Goal: Information Seeking & Learning: Find specific fact

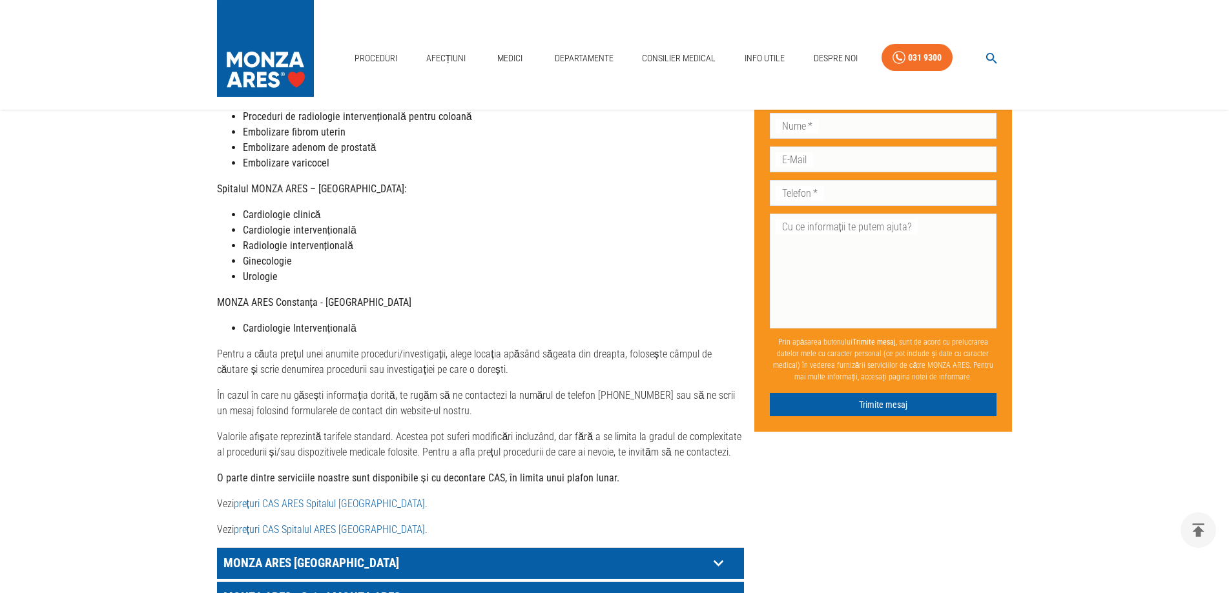
scroll to position [376, 0]
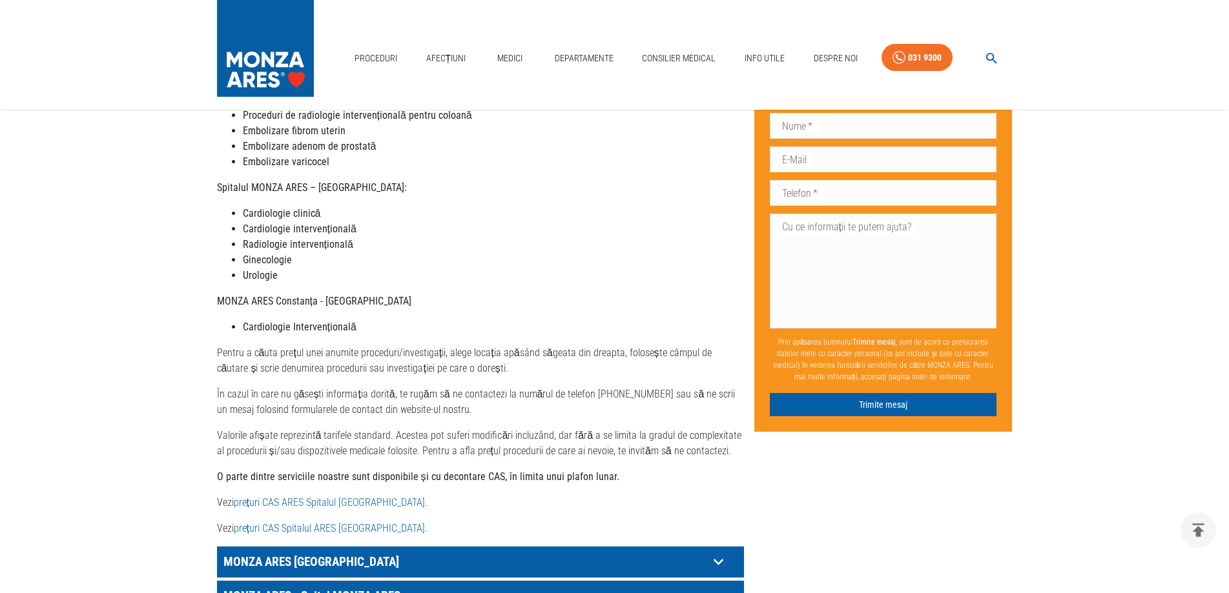
click at [276, 497] on link "prețuri CAS ARES Spitalul [GEOGRAPHIC_DATA]" at bounding box center [329, 503] width 191 height 12
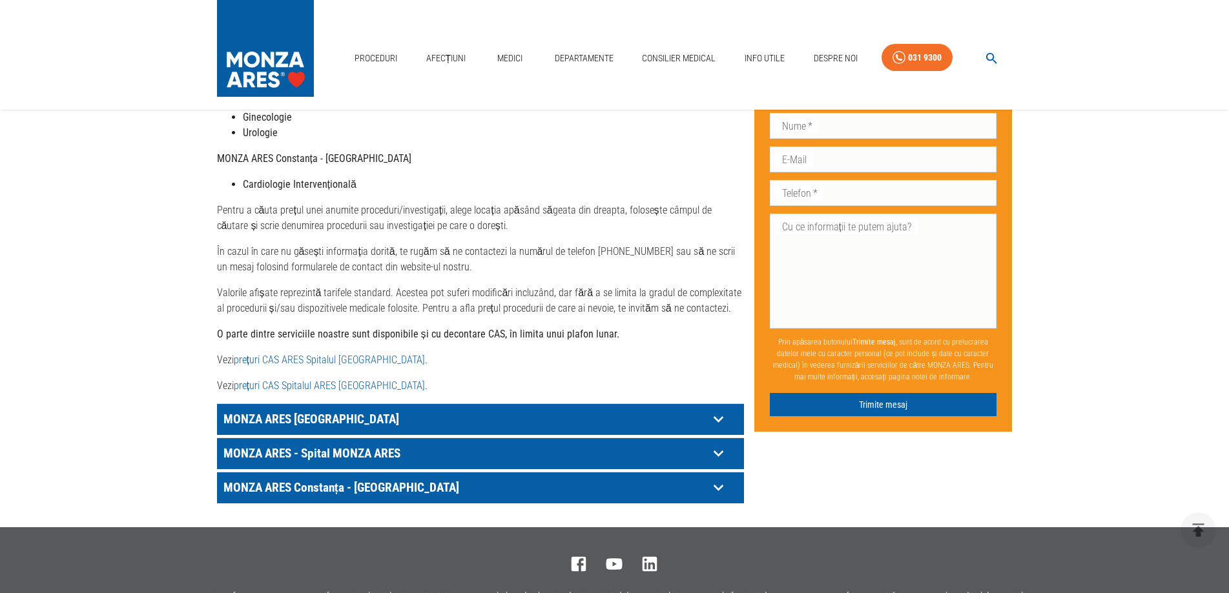
scroll to position [521, 0]
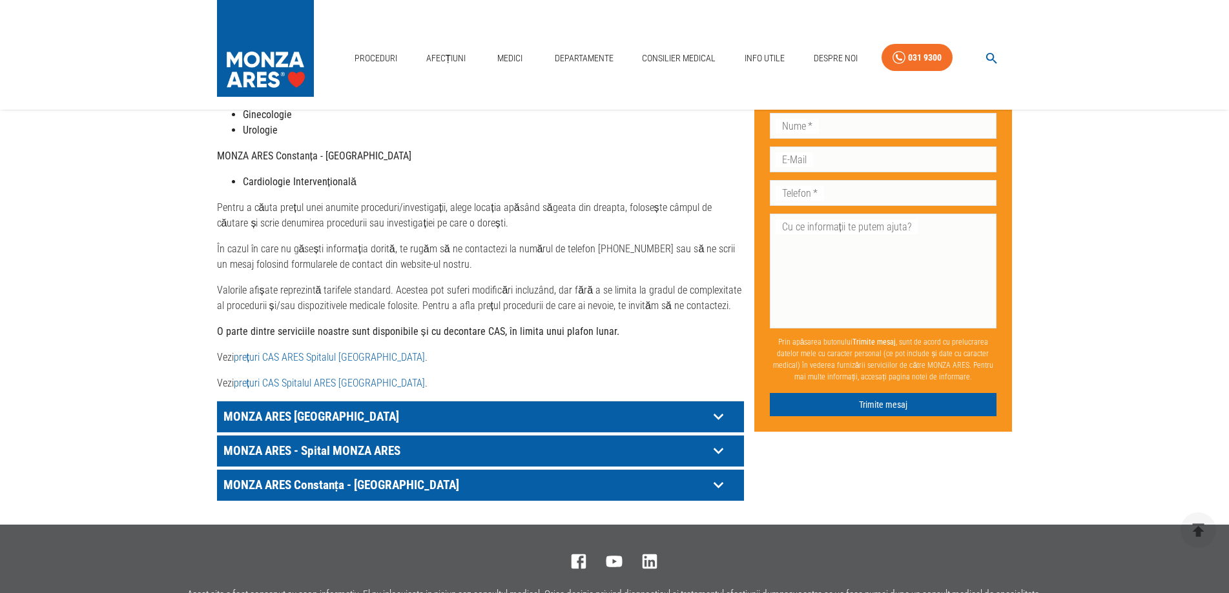
click at [327, 407] on p "MONZA ARES [GEOGRAPHIC_DATA]" at bounding box center [464, 417] width 488 height 20
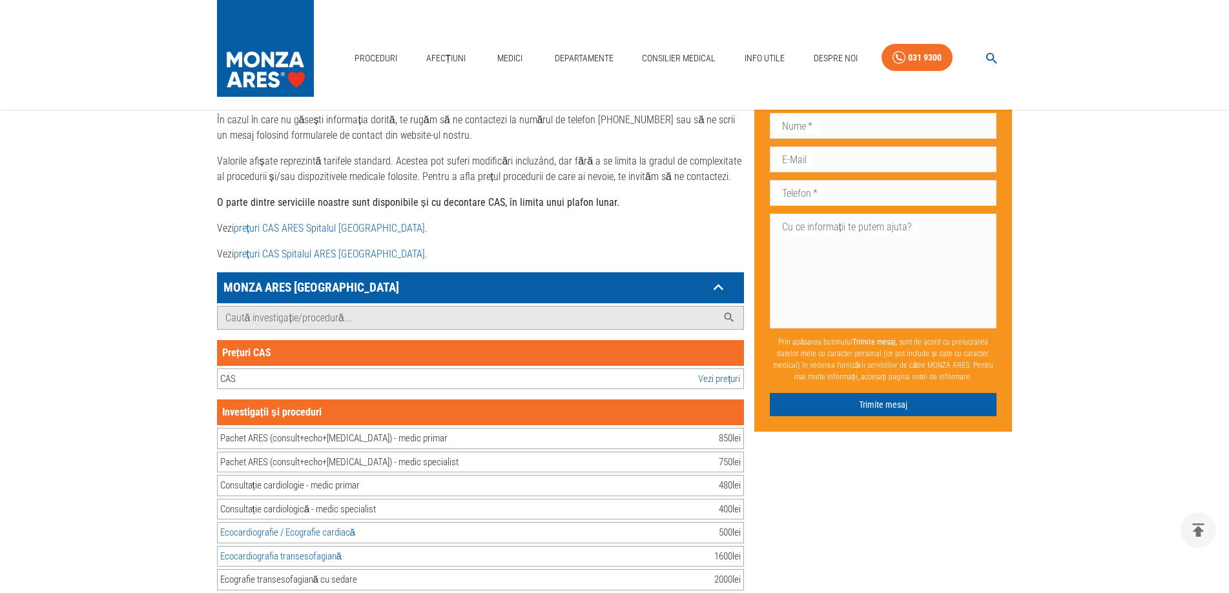
scroll to position [719, 0]
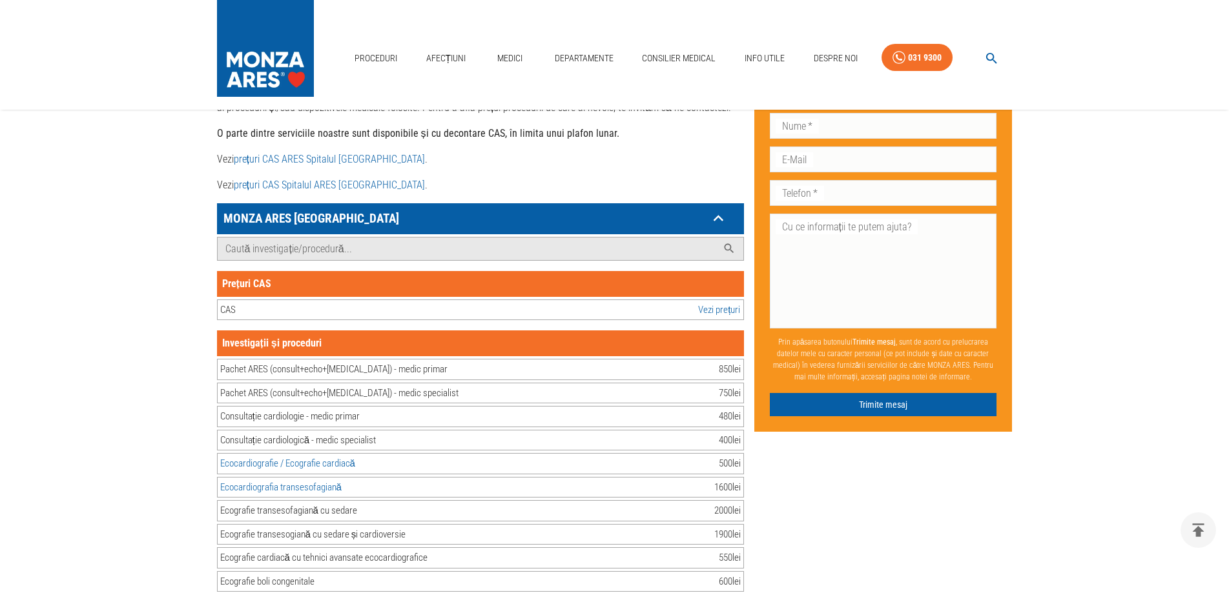
click at [717, 303] on link "Vezi prețuri" at bounding box center [719, 310] width 42 height 15
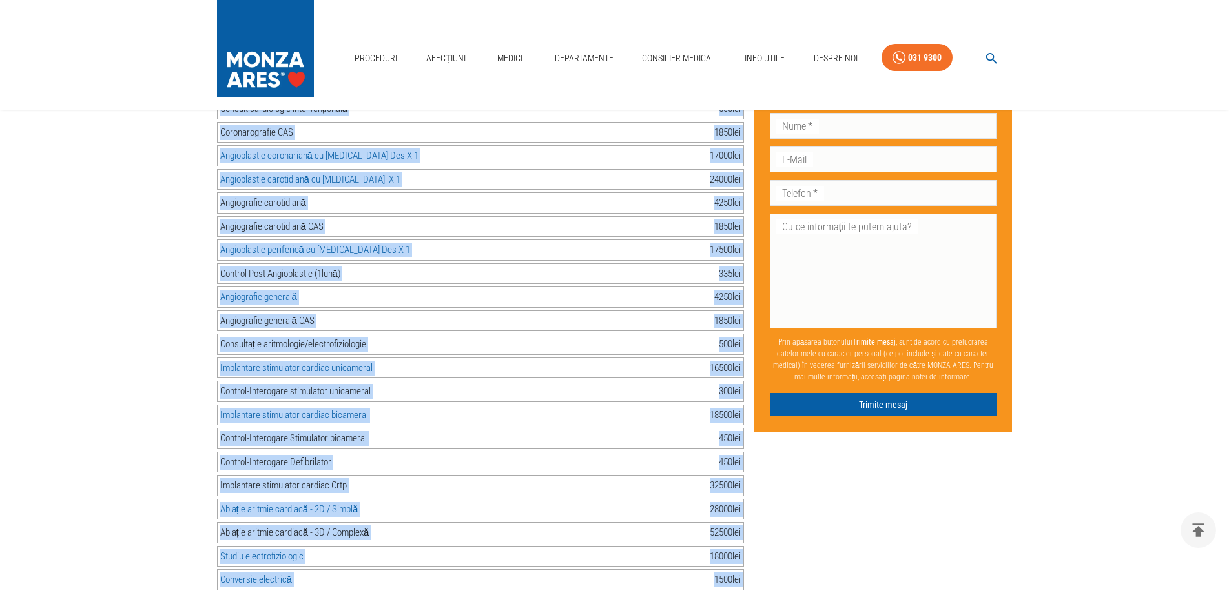
scroll to position [2013, 0]
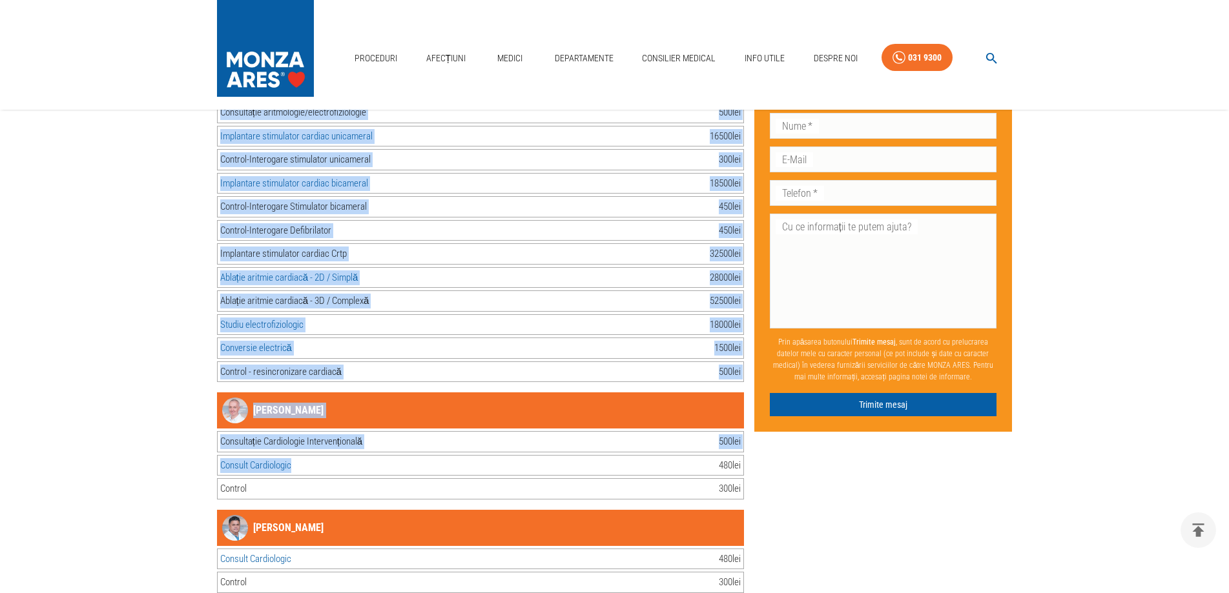
drag, startPoint x: 225, startPoint y: 148, endPoint x: 743, endPoint y: 352, distance: 556.6
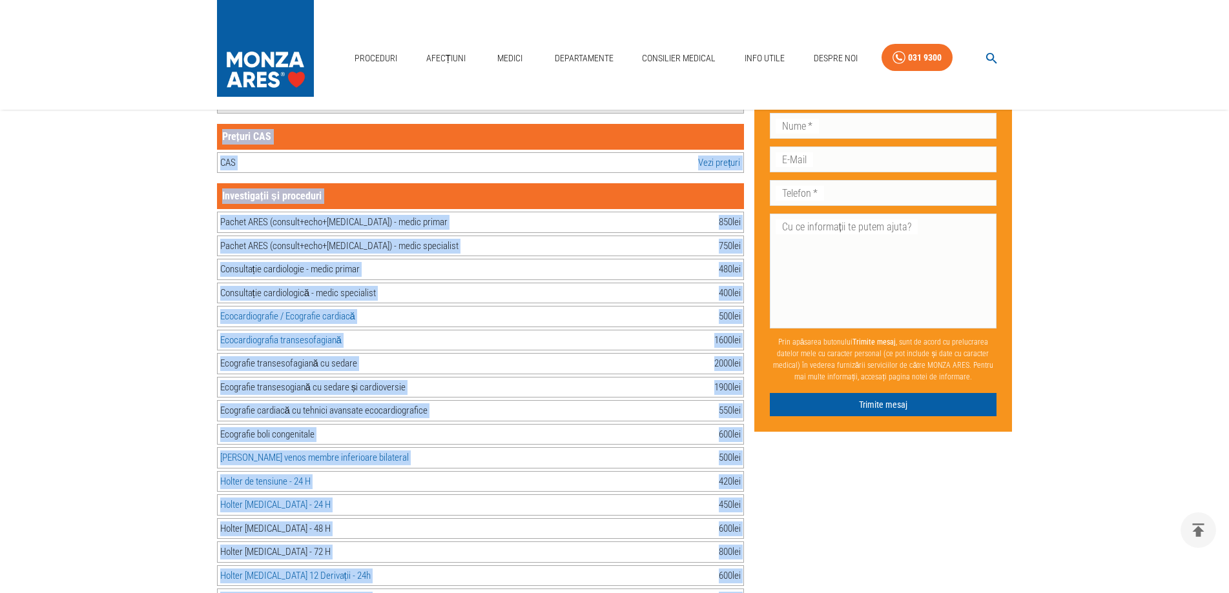
scroll to position [172, 0]
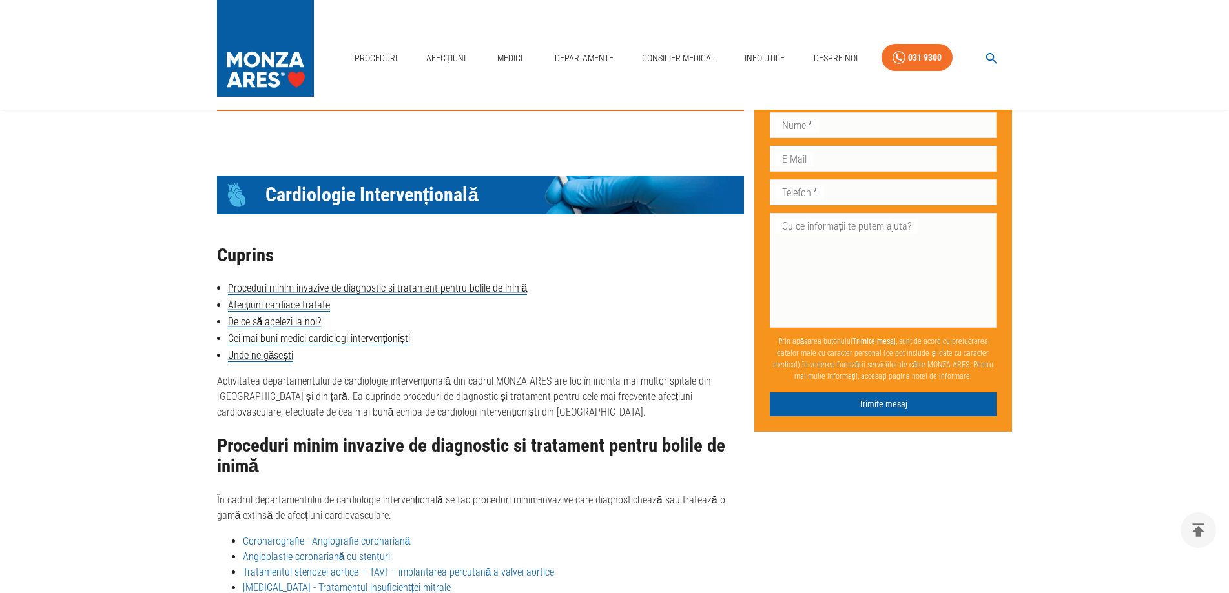
scroll to position [1614, 0]
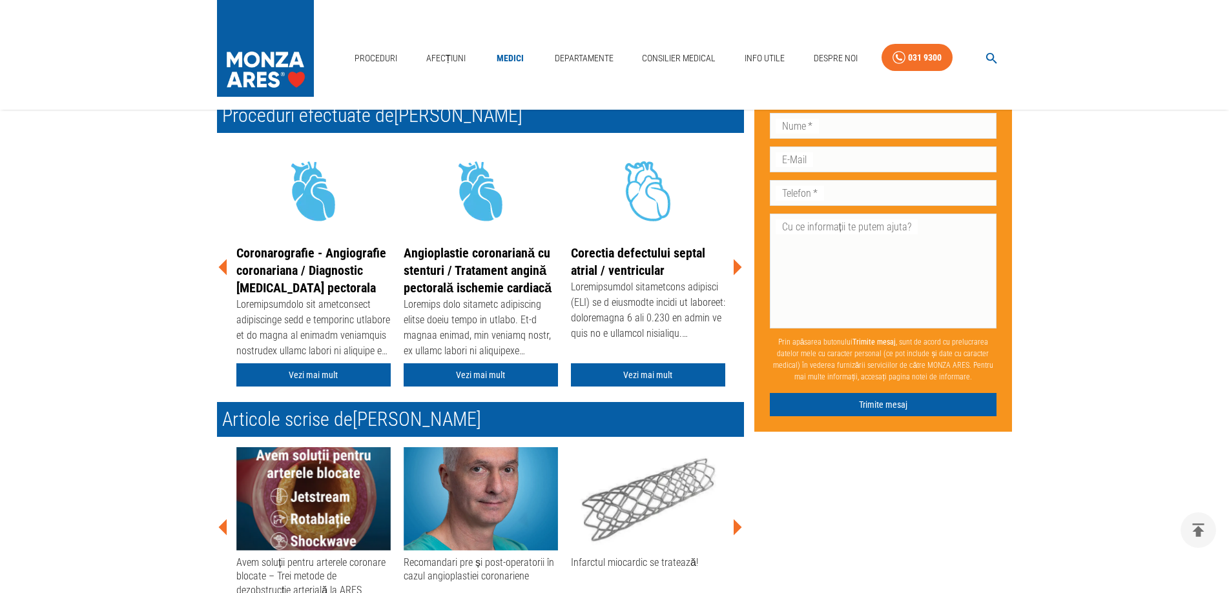
scroll to position [282, 0]
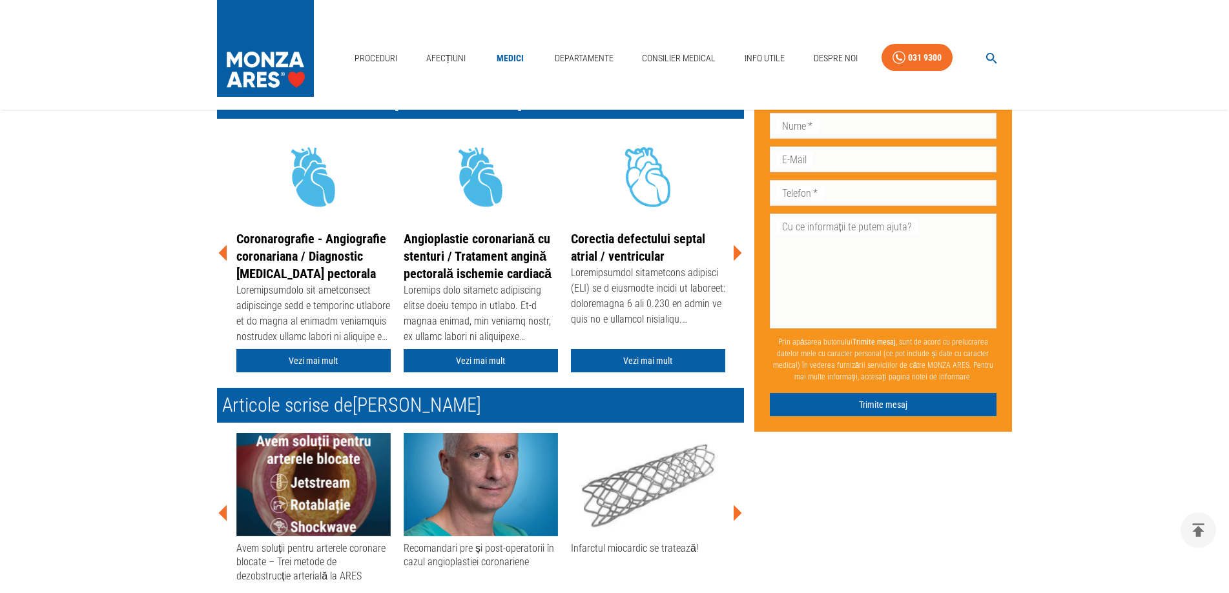
click at [317, 360] on link "Vezi mai mult" at bounding box center [313, 361] width 154 height 24
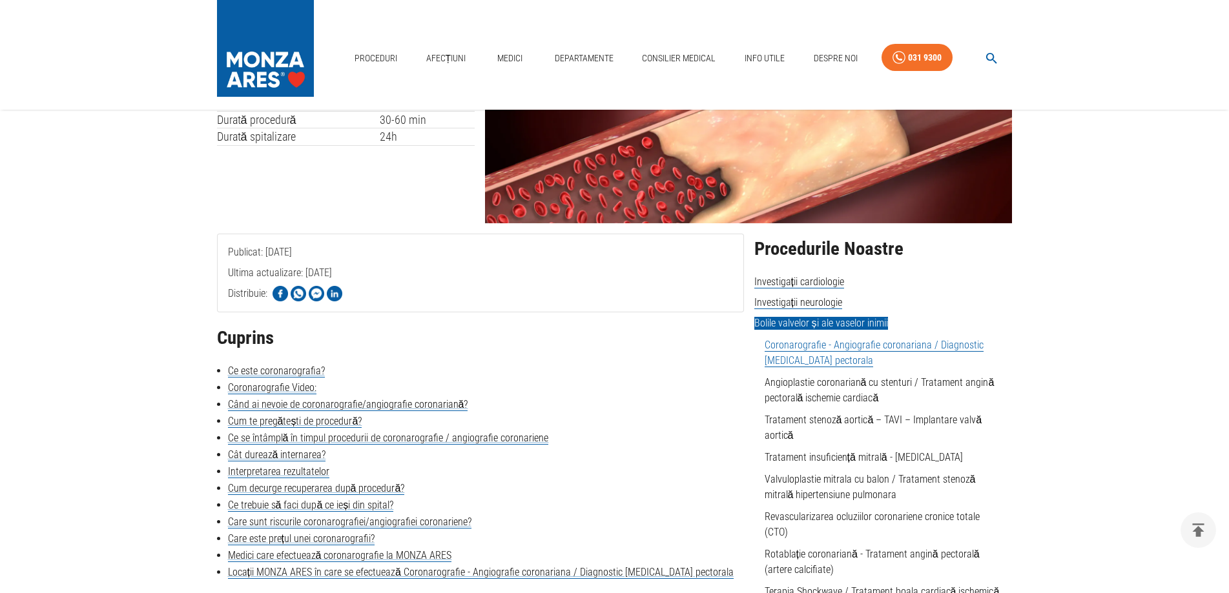
scroll to position [117, 0]
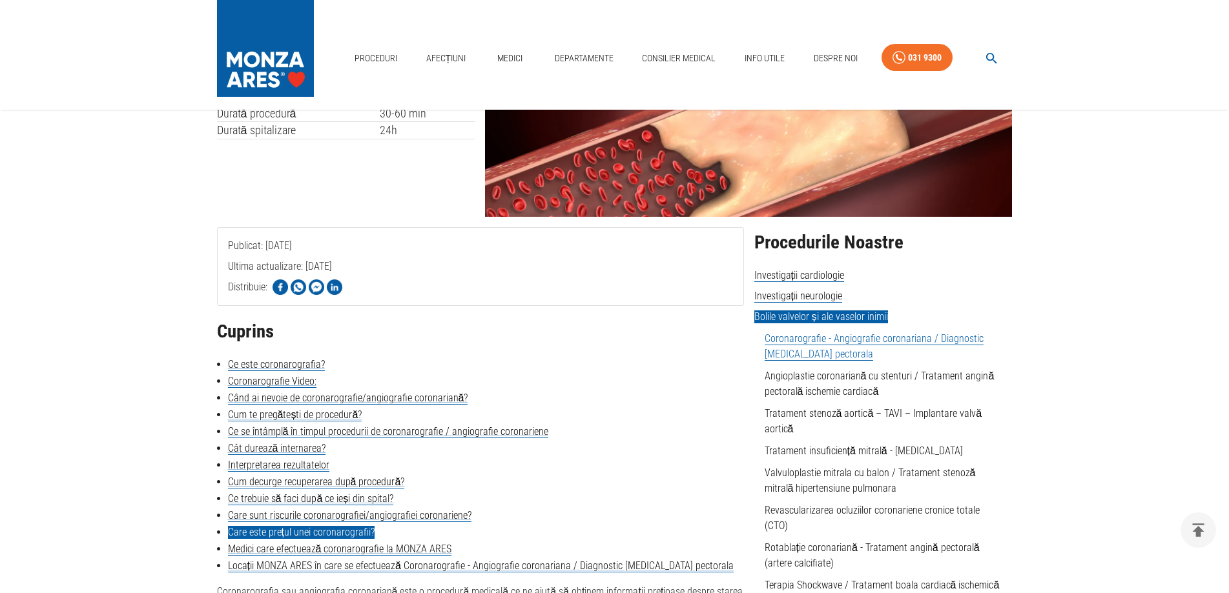
click at [310, 529] on link "Care este prețul unei coronarografii?" at bounding box center [301, 532] width 147 height 13
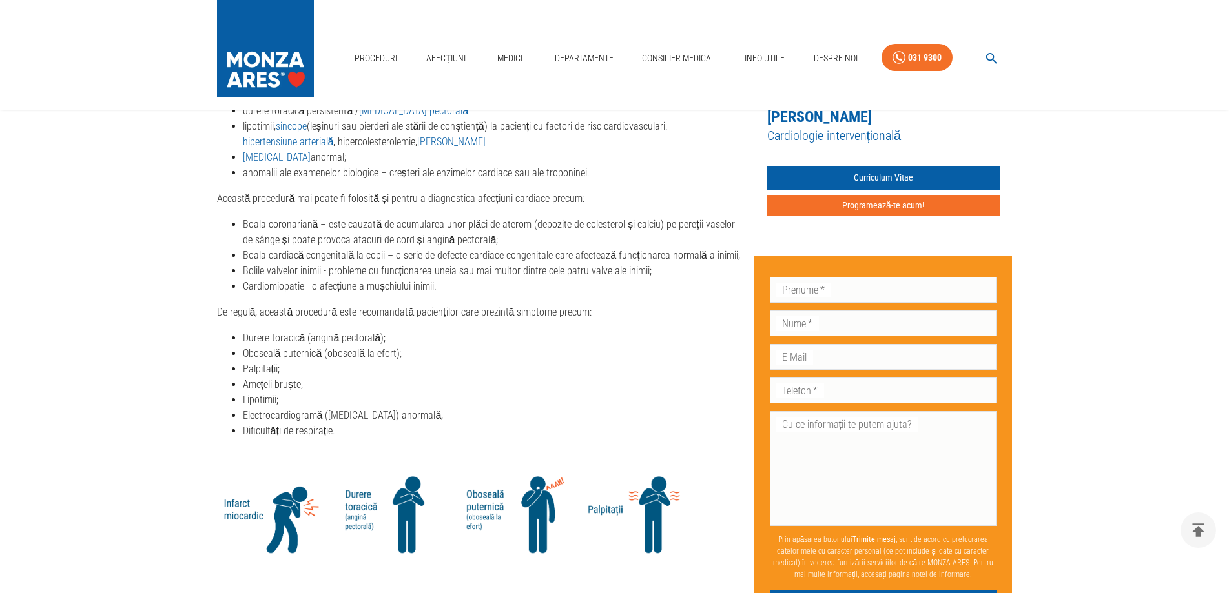
scroll to position [1450, 0]
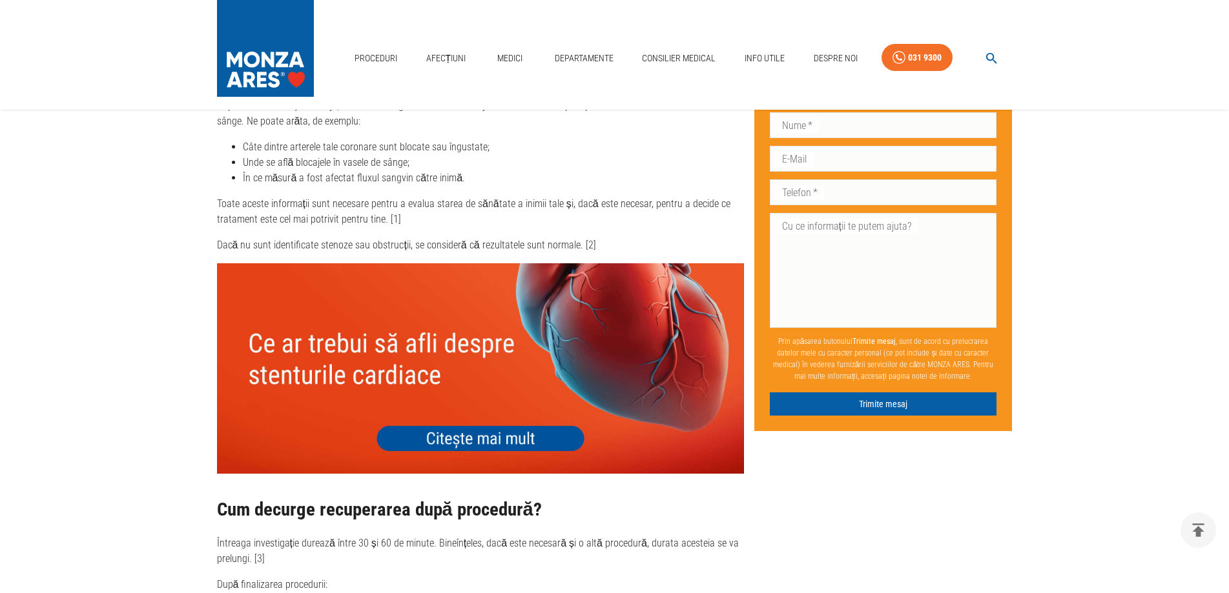
scroll to position [3086, 0]
